Goal: Find specific page/section: Find specific page/section

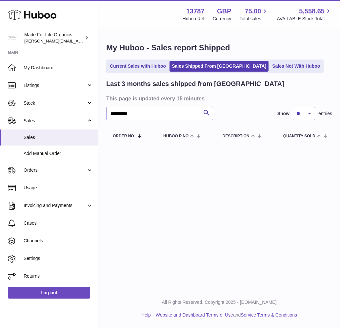
click at [323, 42] on div "**********" at bounding box center [218, 93] width 241 height 129
drag, startPoint x: 323, startPoint y: 42, endPoint x: 321, endPoint y: 37, distance: 6.0
click at [322, 41] on div "**********" at bounding box center [218, 93] width 241 height 129
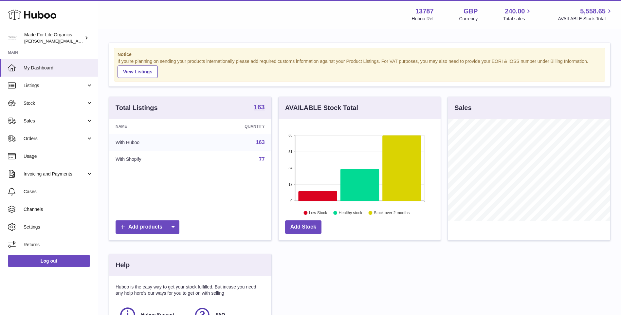
scroll to position [102, 164]
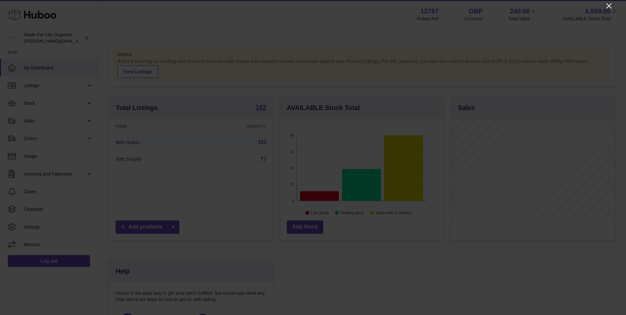
click at [610, 5] on icon "Close" at bounding box center [609, 6] width 8 height 8
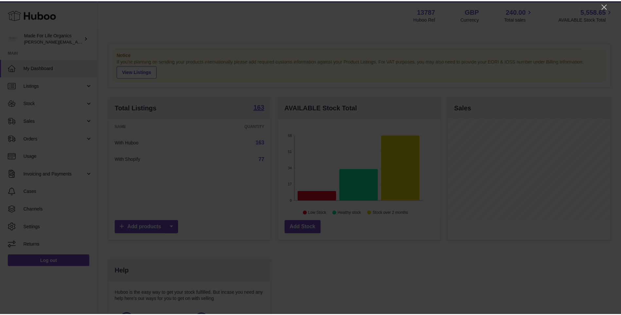
scroll to position [327380, 327320]
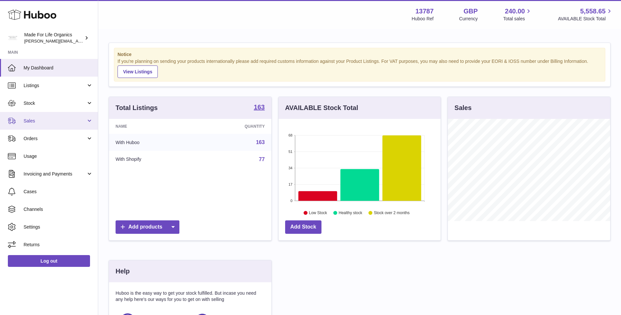
drag, startPoint x: 29, startPoint y: 122, endPoint x: 36, endPoint y: 122, distance: 6.3
click at [29, 122] on span "Sales" at bounding box center [55, 121] width 63 height 6
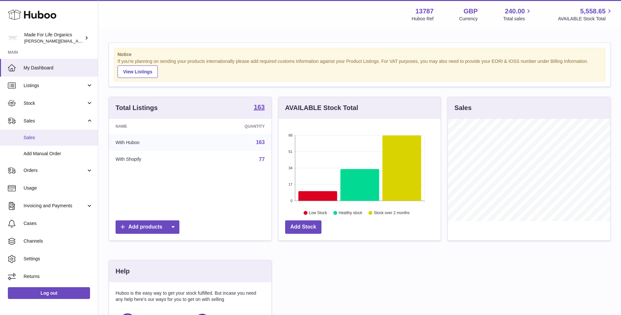
click at [27, 140] on span "Sales" at bounding box center [58, 138] width 69 height 6
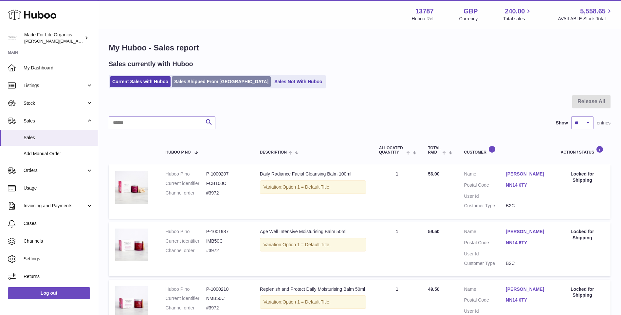
click at [199, 85] on link "Sales Shipped From [GEOGRAPHIC_DATA]" at bounding box center [221, 81] width 99 height 11
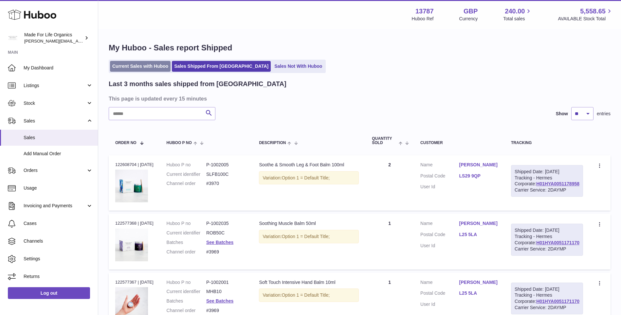
click at [142, 68] on link "Current Sales with Huboo" at bounding box center [140, 66] width 61 height 11
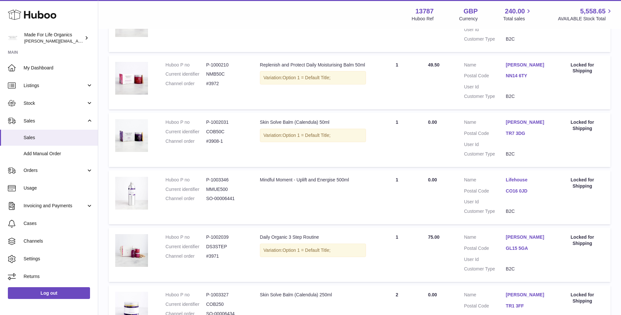
scroll to position [229, 0]
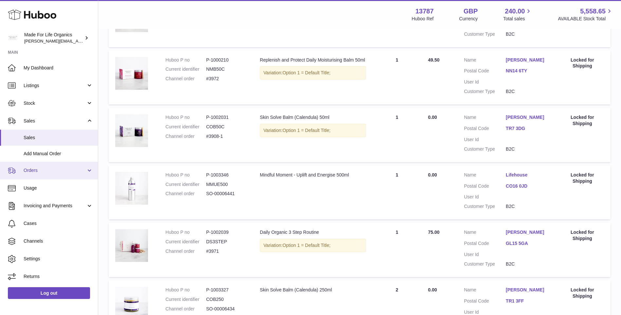
click at [40, 171] on span "Orders" at bounding box center [55, 170] width 63 height 6
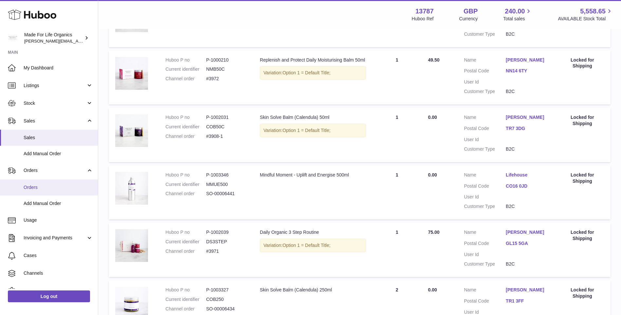
click at [31, 189] on span "Orders" at bounding box center [58, 187] width 69 height 6
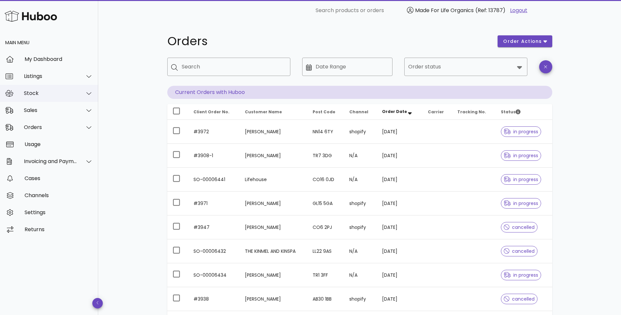
click at [33, 95] on div "Stock" at bounding box center [50, 93] width 53 height 6
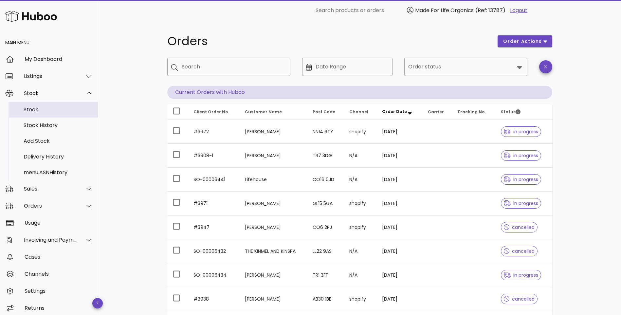
click at [35, 108] on div "Stock" at bounding box center [58, 109] width 69 height 6
click at [34, 108] on div "Stock" at bounding box center [58, 109] width 69 height 6
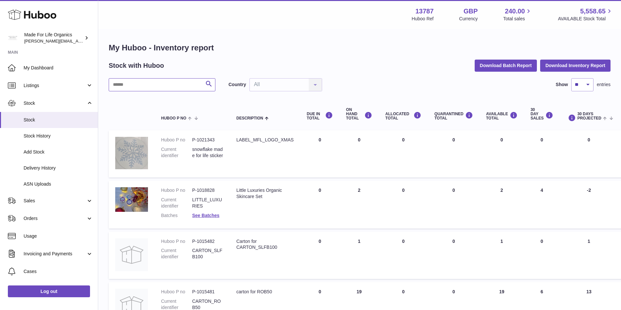
click at [175, 85] on input "text" at bounding box center [162, 84] width 107 height 13
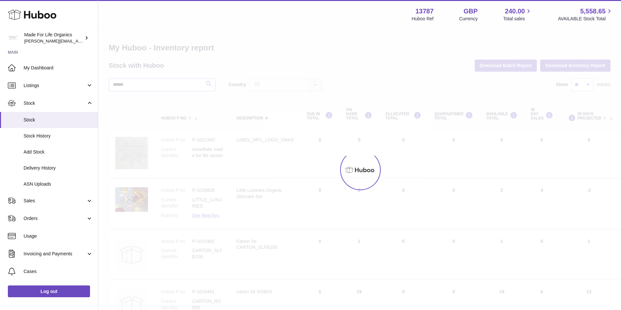
type input "******"
